Goal: Book appointment/travel/reservation

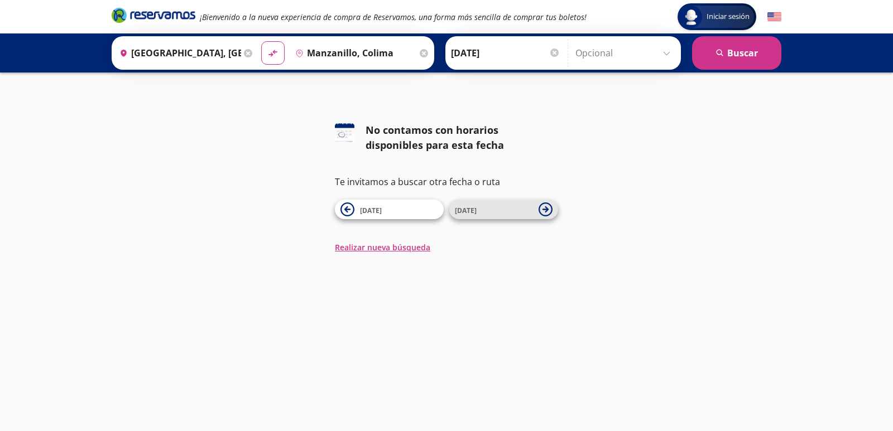
click at [500, 210] on span "[DATE]" at bounding box center [494, 209] width 78 height 13
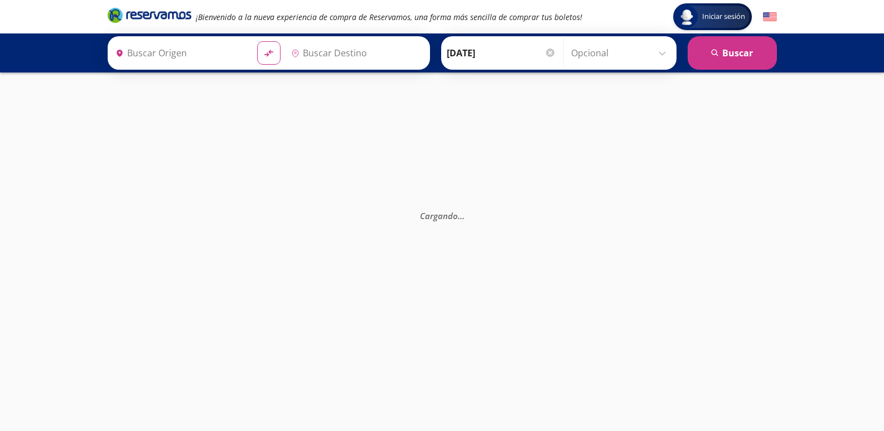
type input "Manzanillo, Colima"
type input "[GEOGRAPHIC_DATA], [GEOGRAPHIC_DATA]"
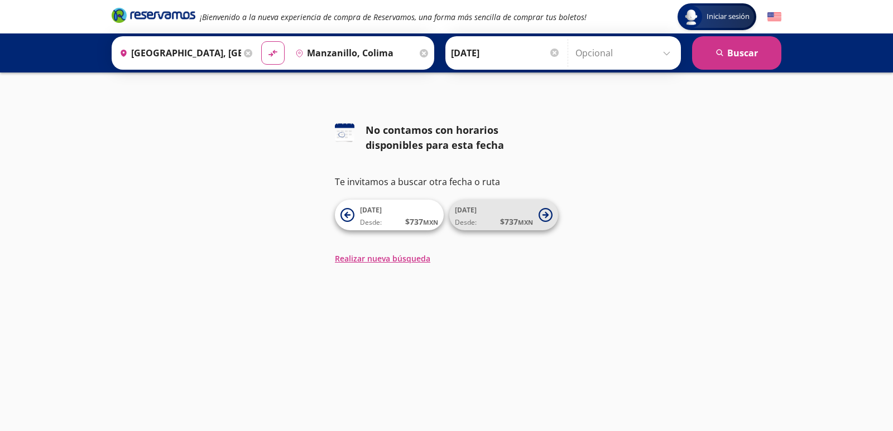
click at [518, 216] on span "$ 737 MXN" at bounding box center [516, 222] width 33 height 12
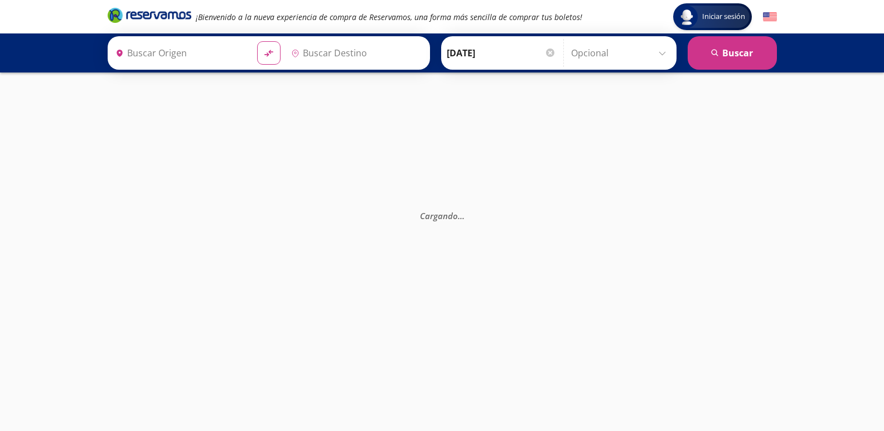
type input "Manzanillo, Colima"
type input "[GEOGRAPHIC_DATA], [GEOGRAPHIC_DATA]"
